Goal: Information Seeking & Learning: Learn about a topic

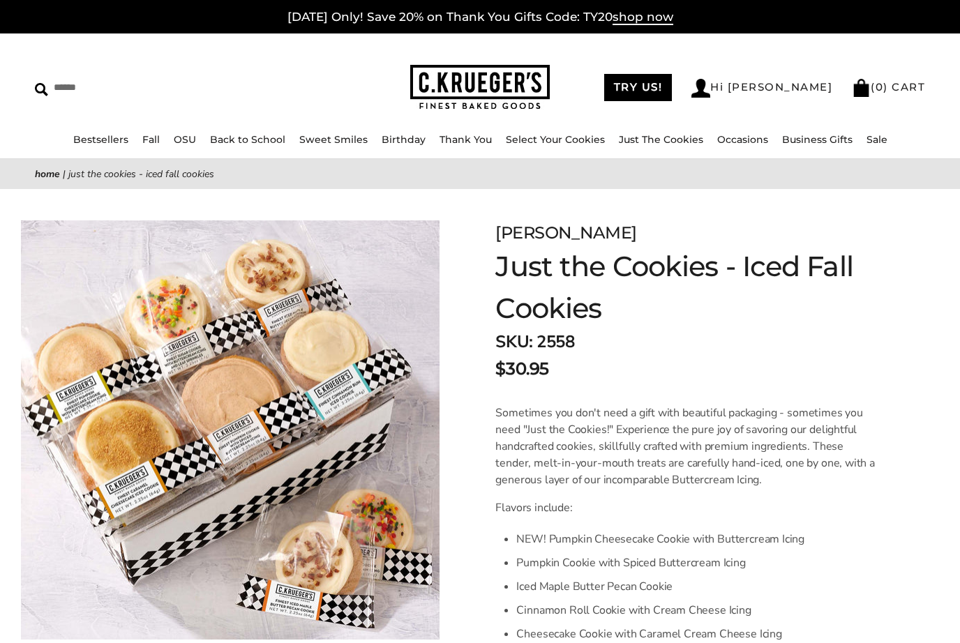
click at [105, 144] on link "Bestsellers" at bounding box center [100, 139] width 55 height 13
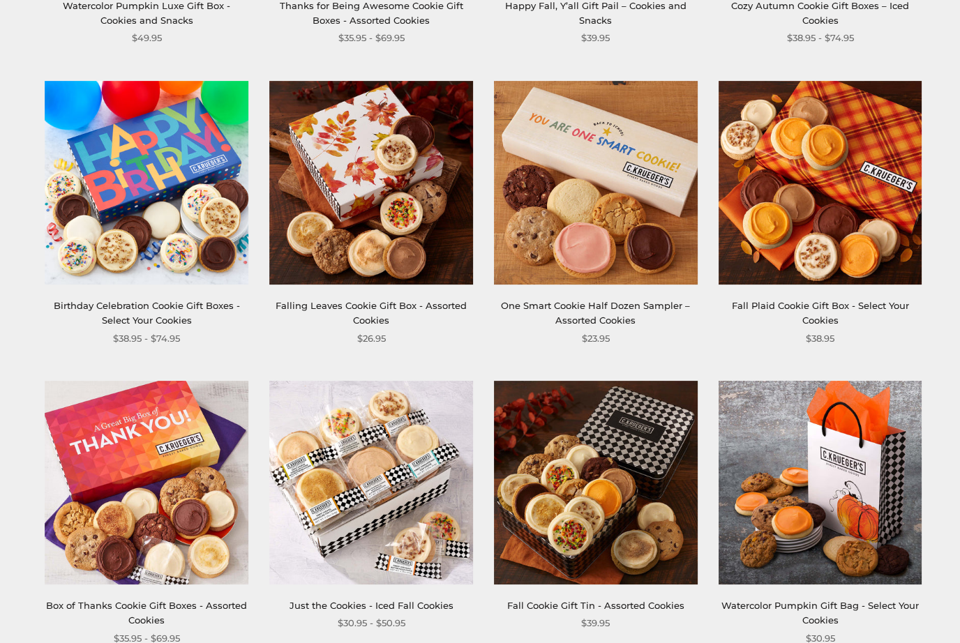
scroll to position [526, 0]
click at [392, 600] on link "Just the Cookies - Iced Fall Cookies" at bounding box center [372, 605] width 164 height 11
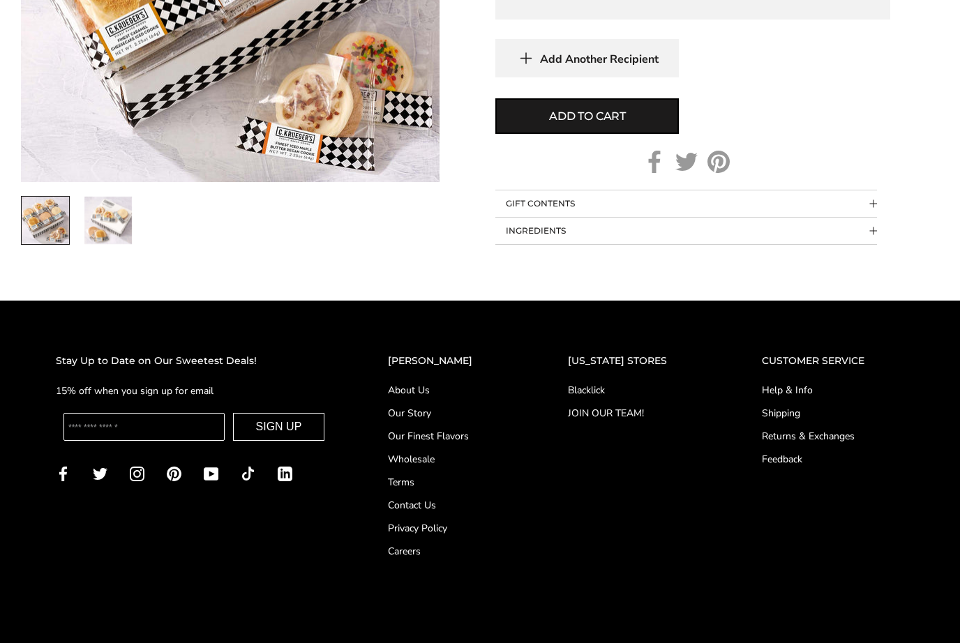
scroll to position [1041, 0]
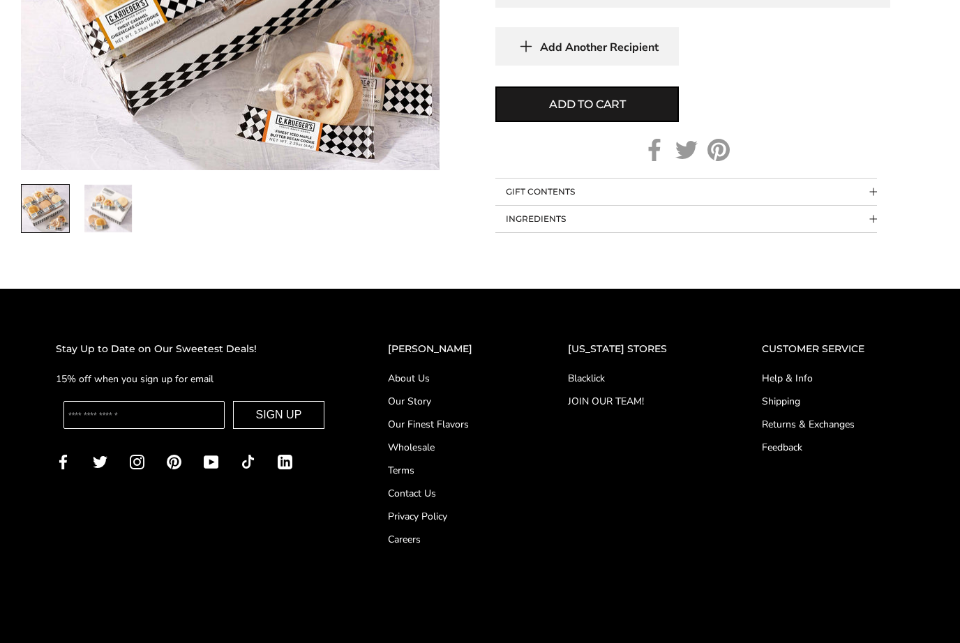
click at [437, 447] on link "Wholesale" at bounding box center [450, 448] width 124 height 15
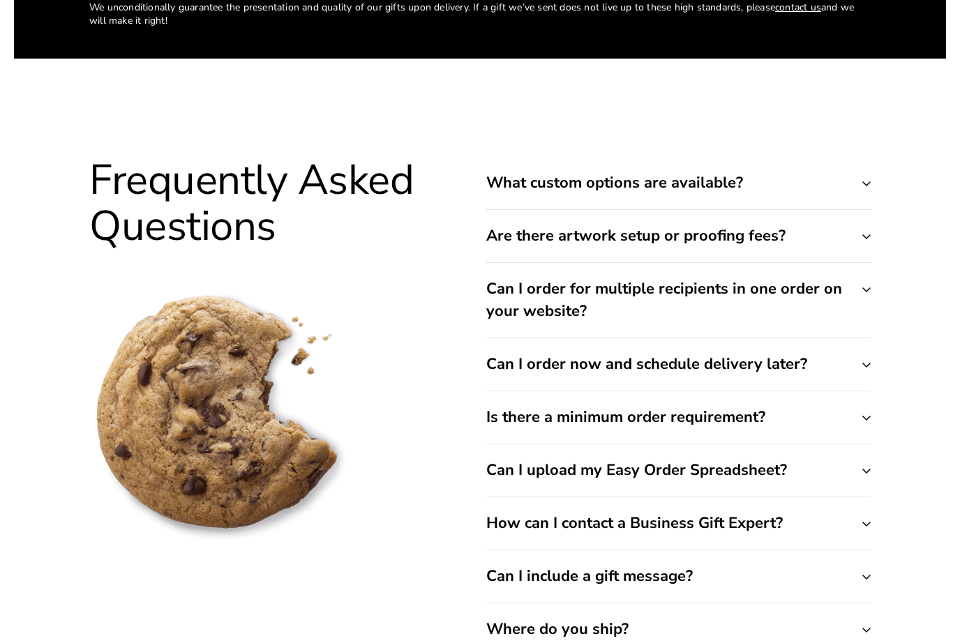
scroll to position [5431, 0]
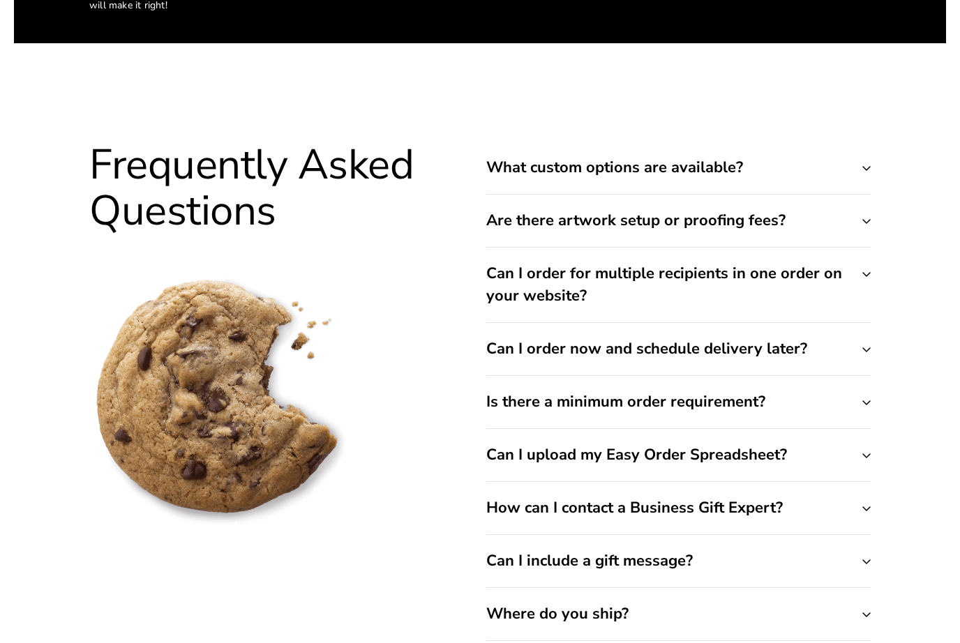
click at [868, 376] on button "Is there a minimum order requirement?" at bounding box center [678, 402] width 385 height 52
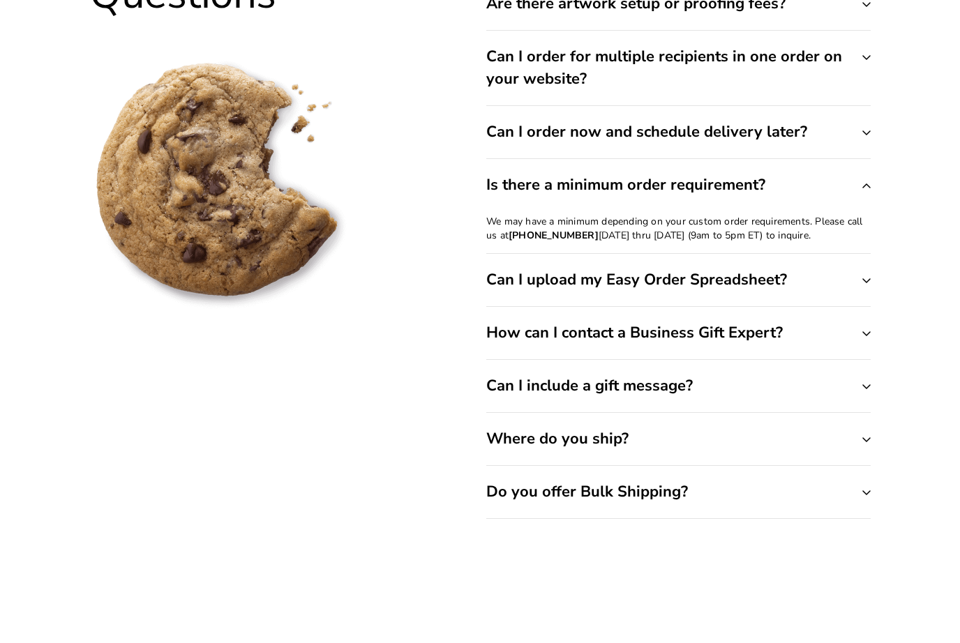
scroll to position [5647, 0]
click at [865, 467] on button "Do you offer Bulk Shipping?" at bounding box center [678, 493] width 385 height 52
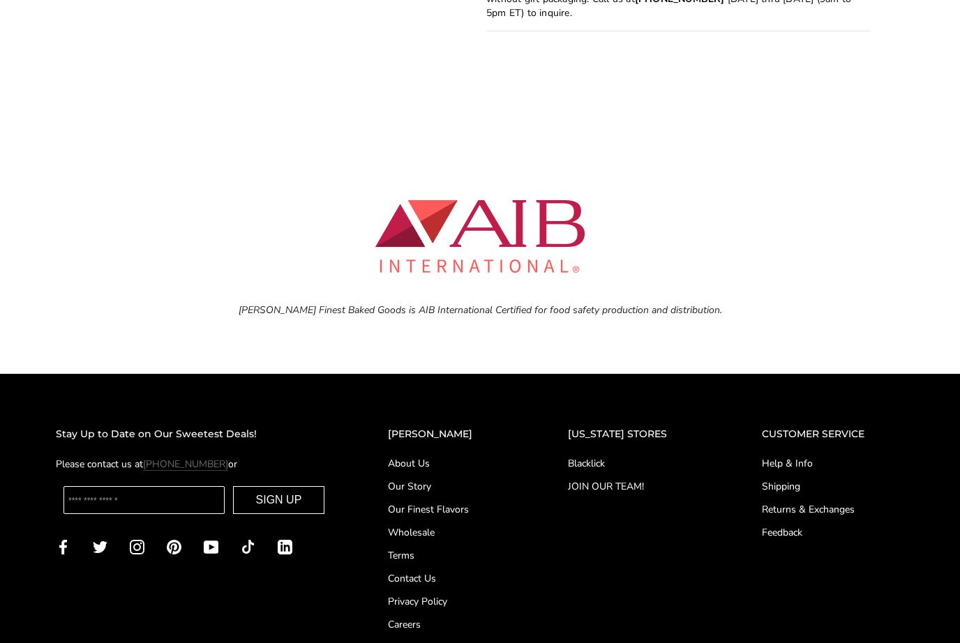
scroll to position [6149, 0]
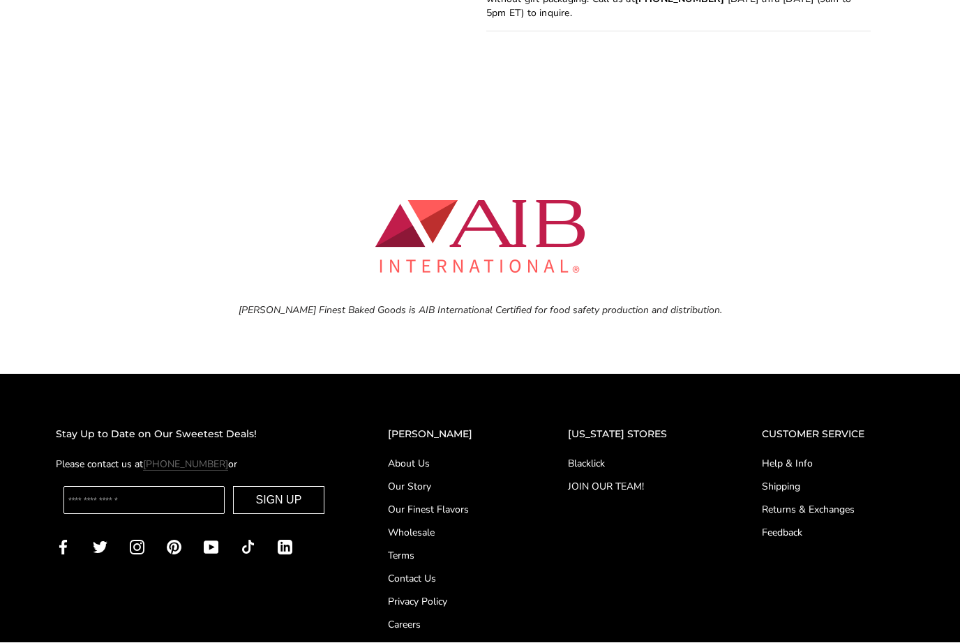
click at [461, 503] on link "Our Finest Flavors" at bounding box center [450, 510] width 124 height 15
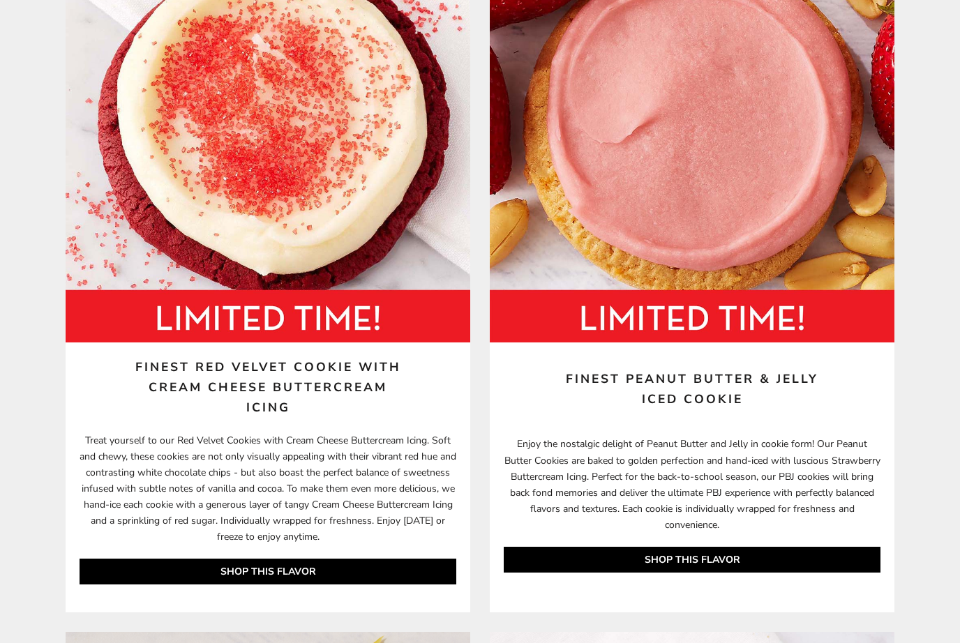
scroll to position [2789, 0]
click at [308, 585] on link "SHOP THIS FLAVOR" at bounding box center [268, 572] width 377 height 26
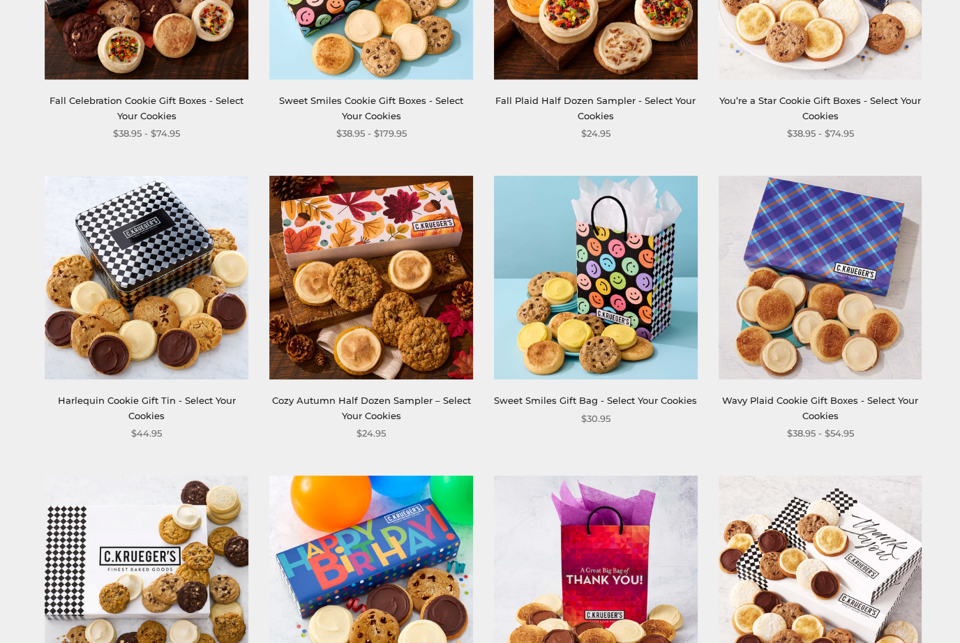
scroll to position [1031, 0]
